Goal: Task Accomplishment & Management: Use online tool/utility

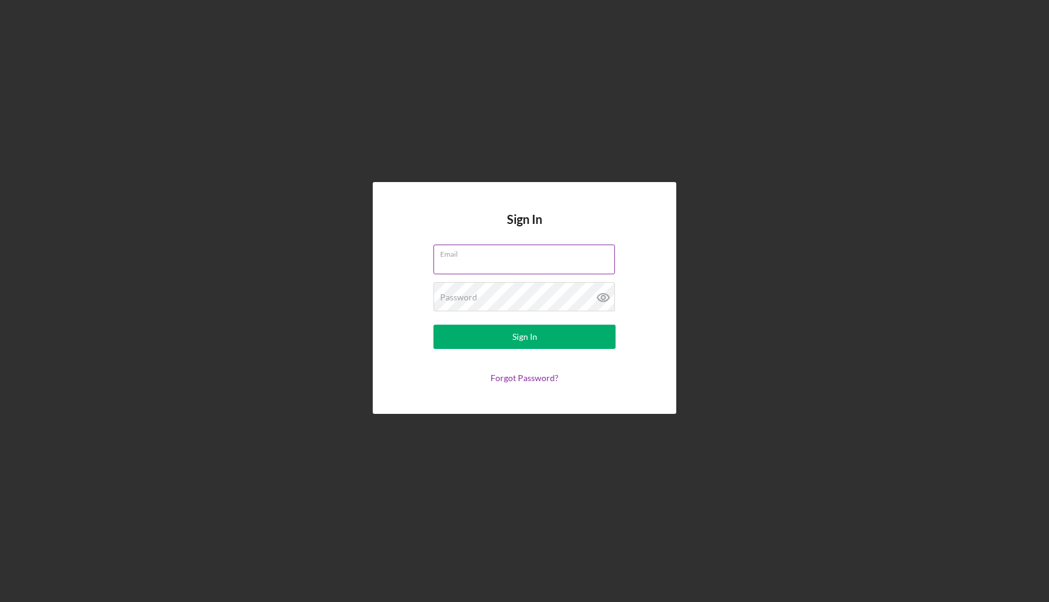
click at [433, 245] on div at bounding box center [433, 245] width 0 height 0
click at [624, 233] on div "Sign In Email Password Sign In Forgot Password?" at bounding box center [524, 297] width 303 height 231
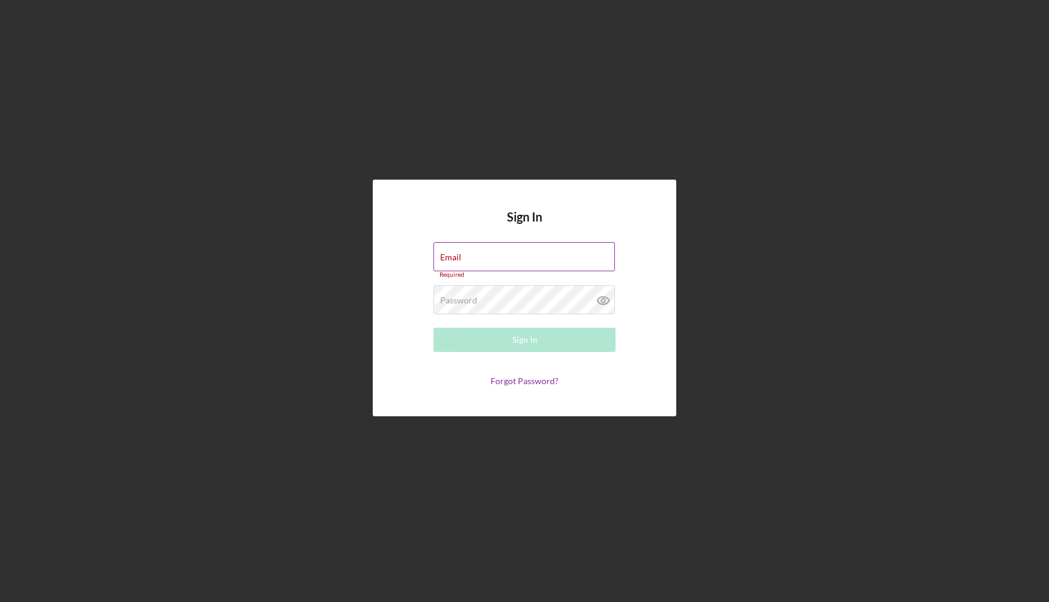
click at [551, 257] on input "Email" at bounding box center [523, 256] width 181 height 29
